Goal: Transaction & Acquisition: Purchase product/service

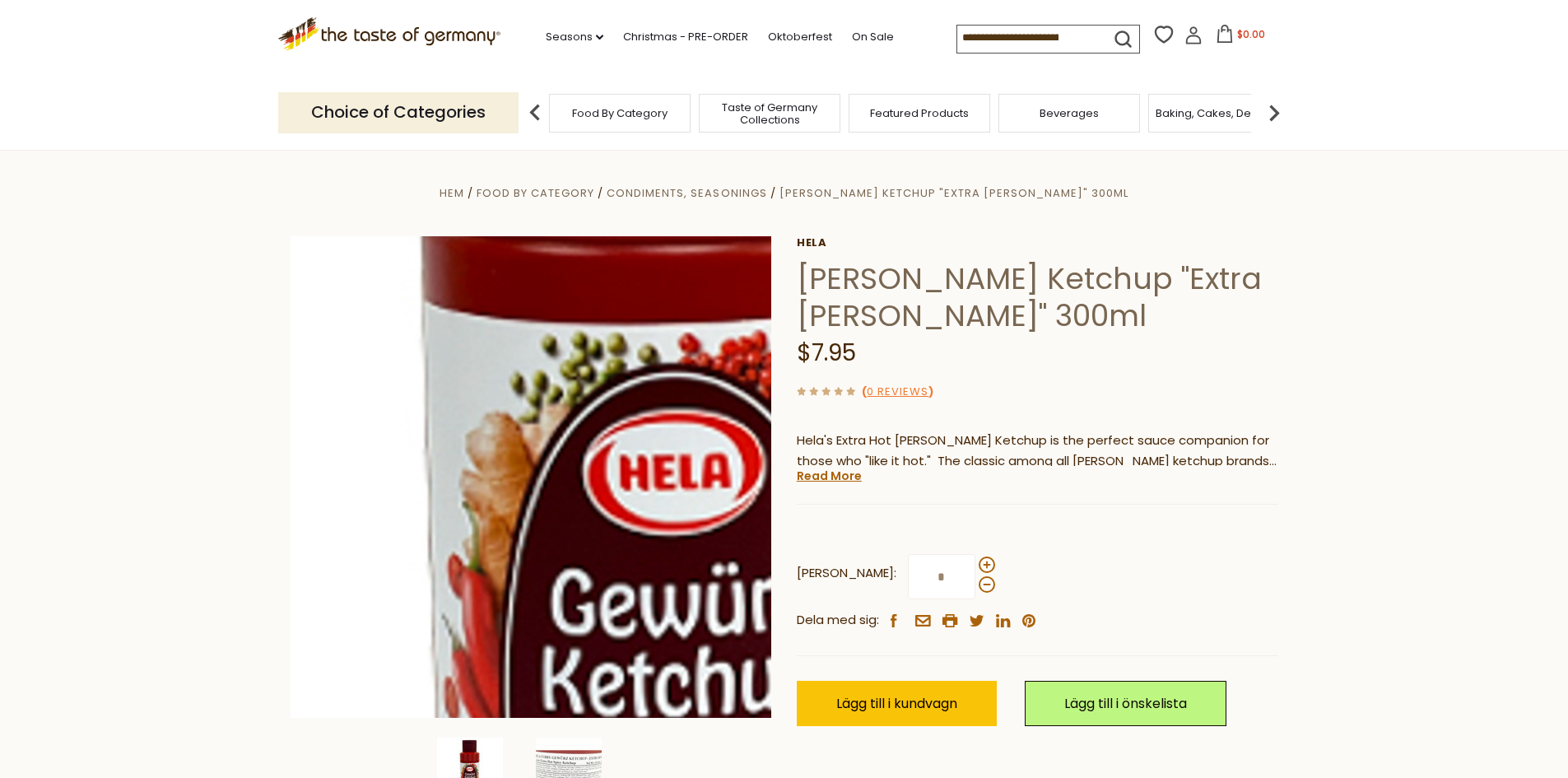
click at [472, 463] on img at bounding box center [531, 477] width 481 height 481
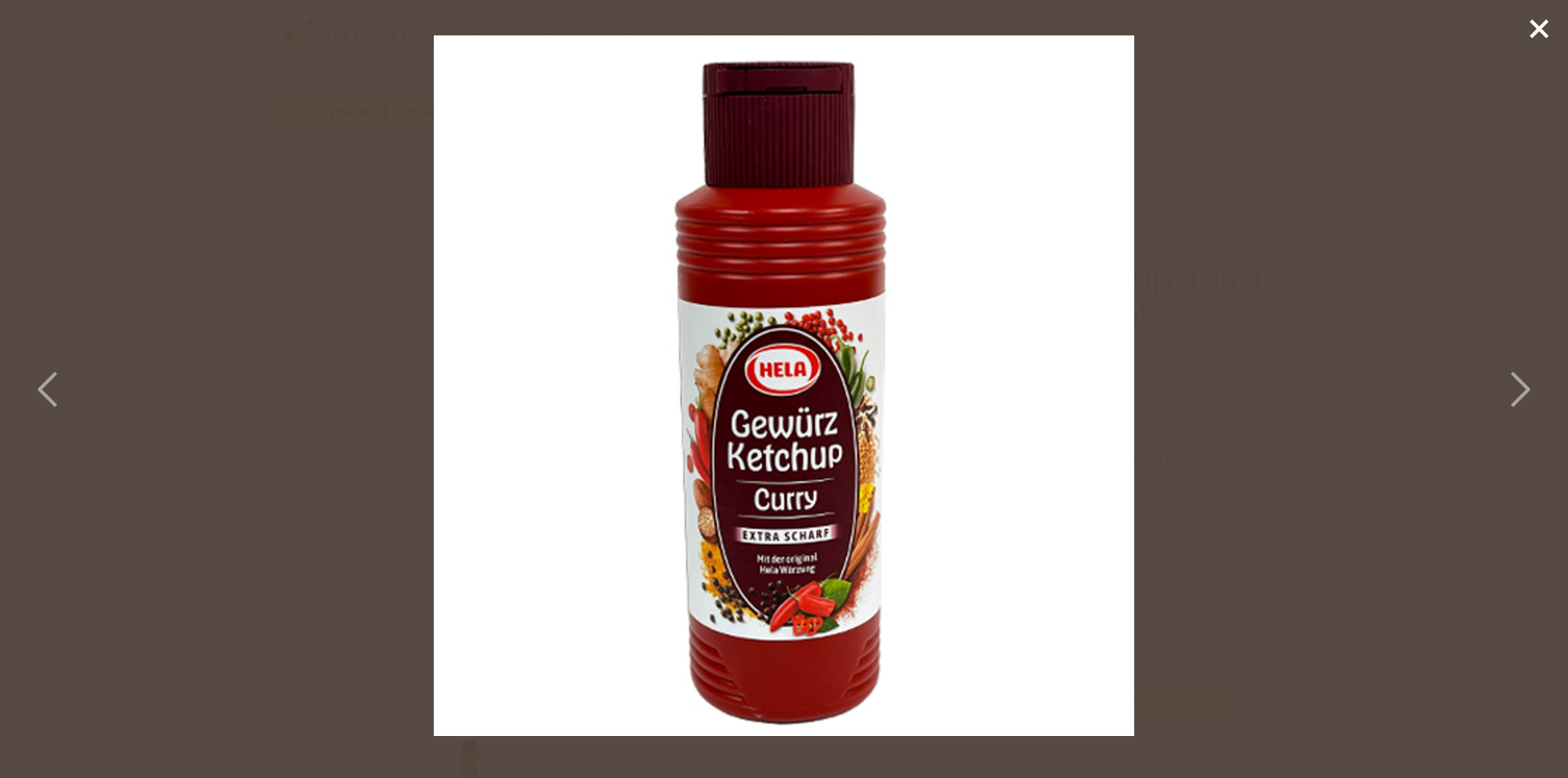
click at [1534, 28] on icon at bounding box center [1538, 29] width 25 height 25
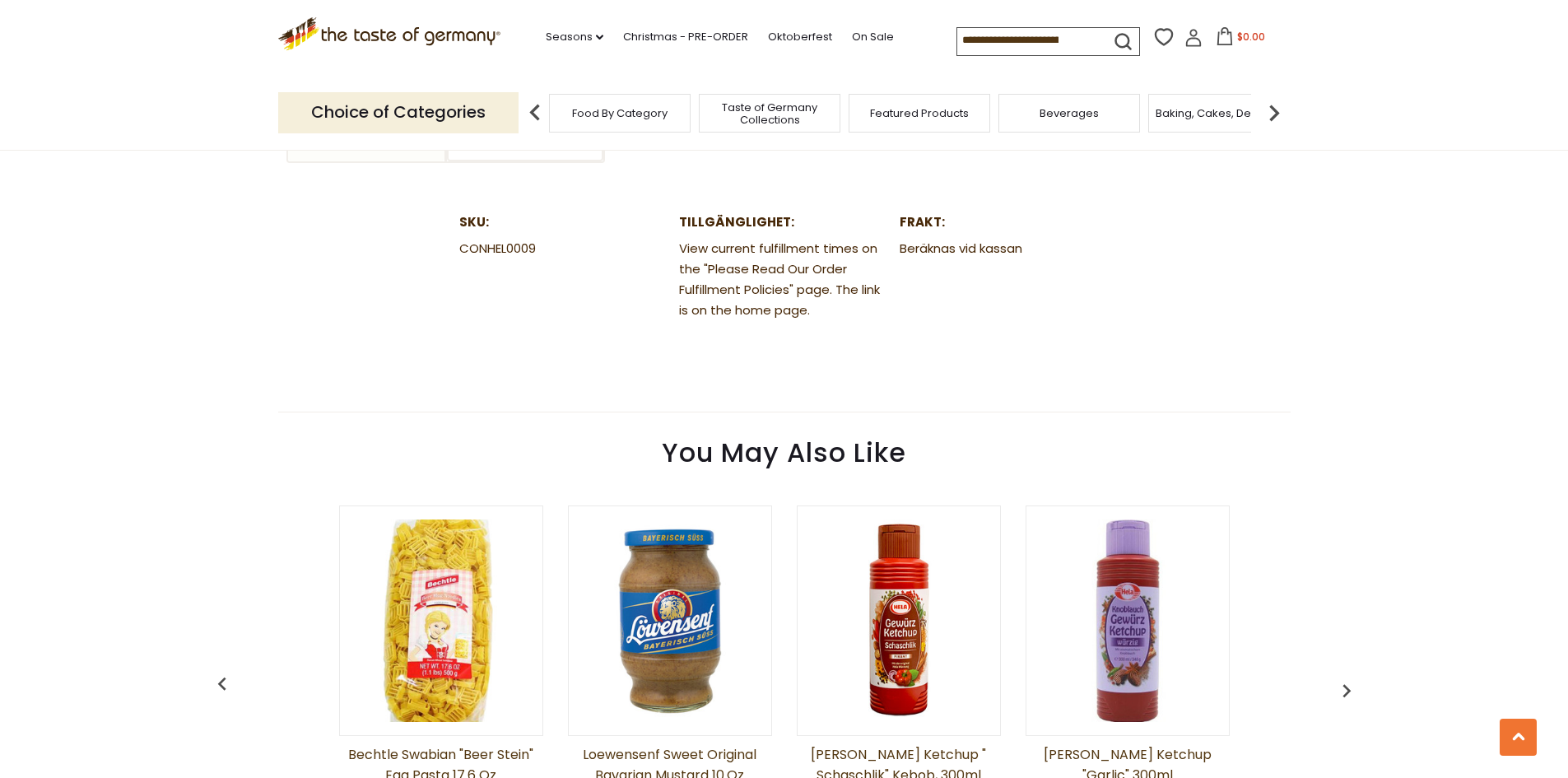
scroll to position [1152, 0]
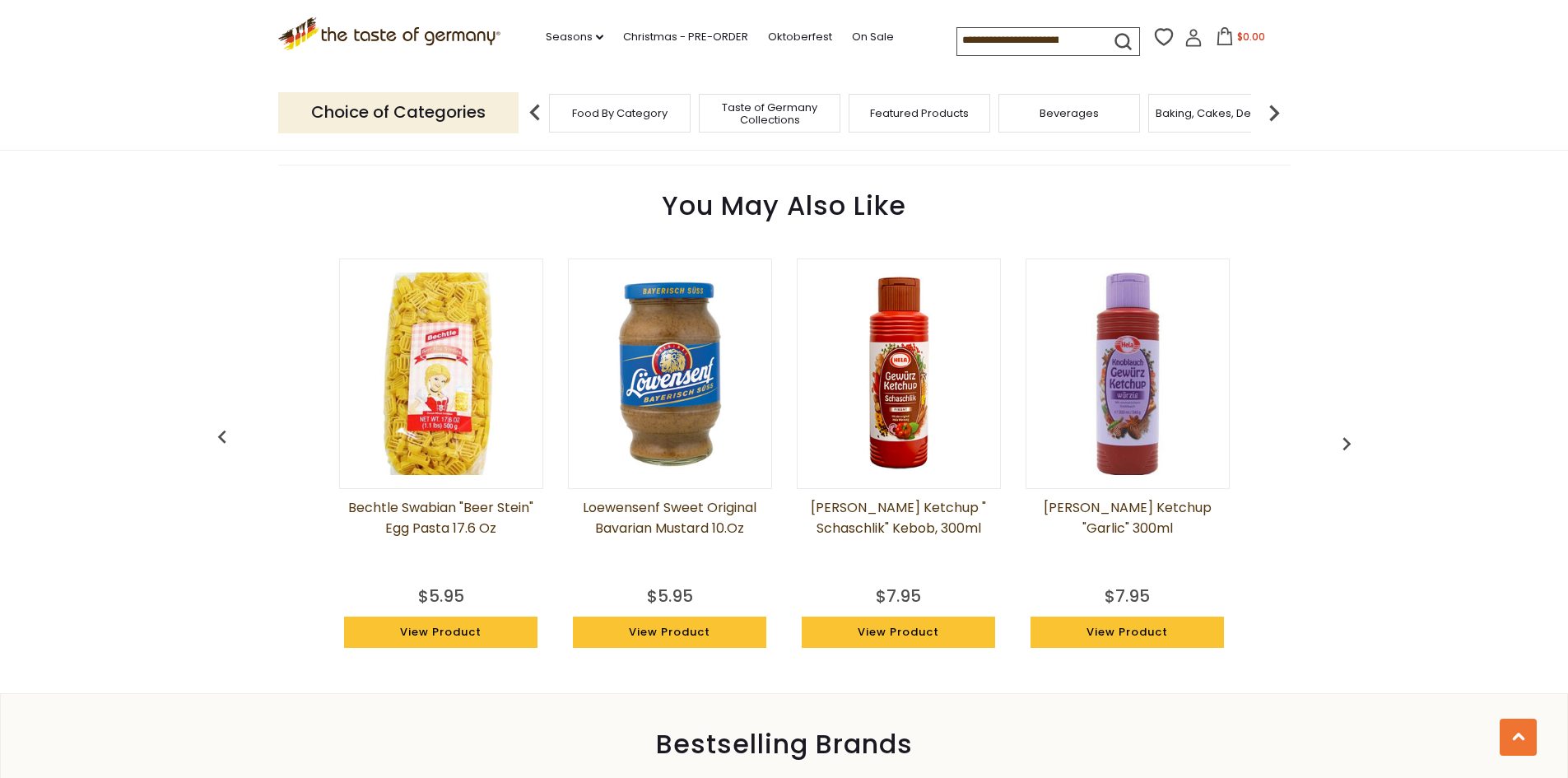
click at [909, 414] on img at bounding box center [898, 374] width 203 height 203
